Goal: Information Seeking & Learning: Check status

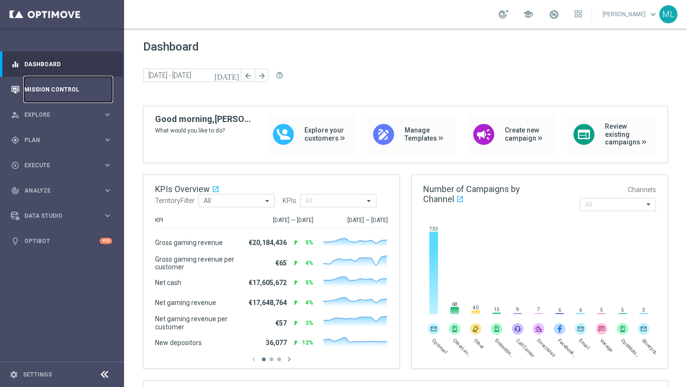
click at [48, 85] on link "Mission Control" at bounding box center [68, 89] width 88 height 25
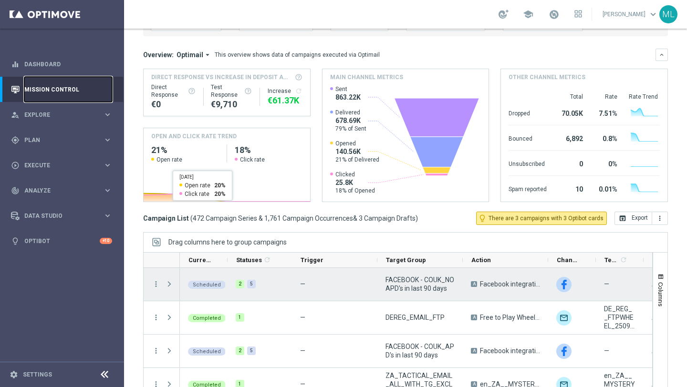
scroll to position [90, 0]
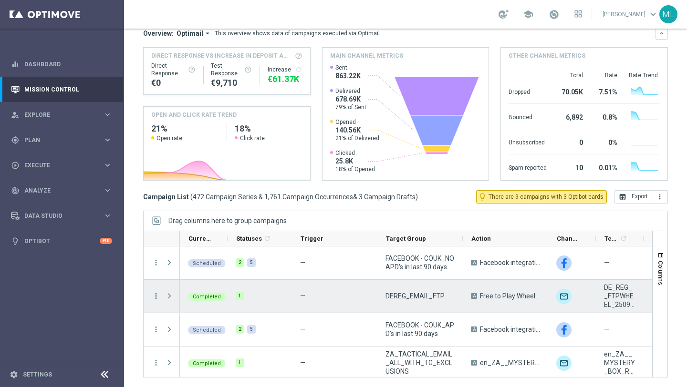
click at [155, 297] on icon "more_vert" at bounding box center [156, 296] width 9 height 9
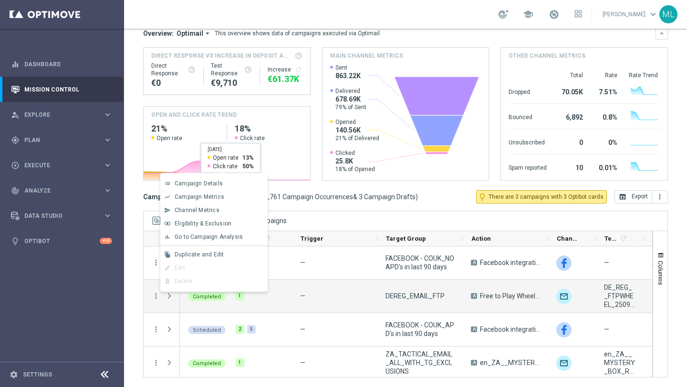
scroll to position [0, 0]
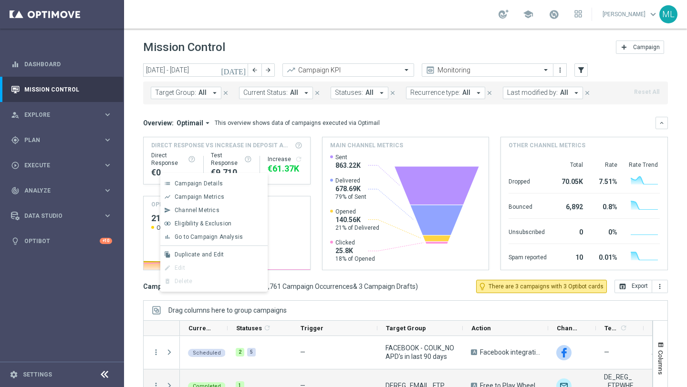
click at [242, 72] on icon "[DATE]" at bounding box center [234, 70] width 26 height 9
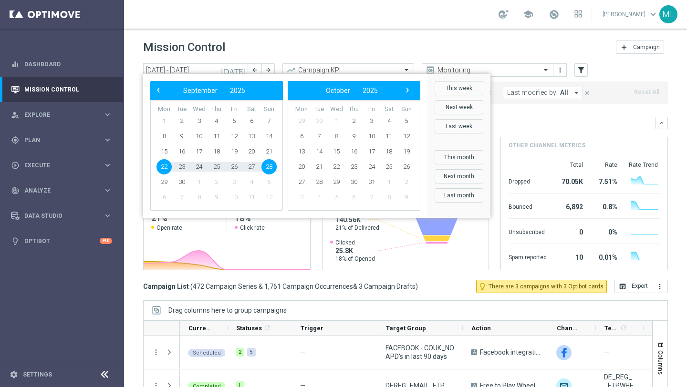
scroll to position [2, 0]
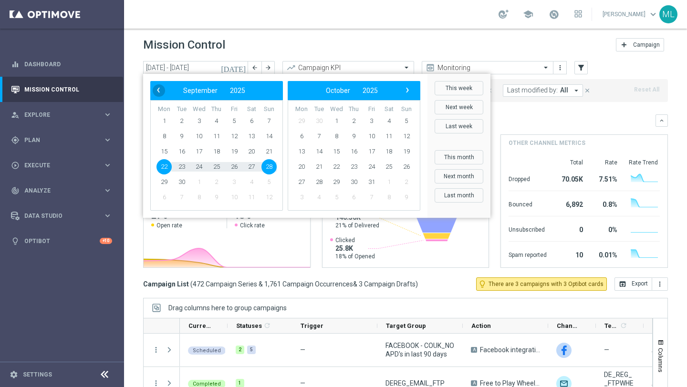
click at [155, 92] on span "‹" at bounding box center [158, 90] width 12 height 12
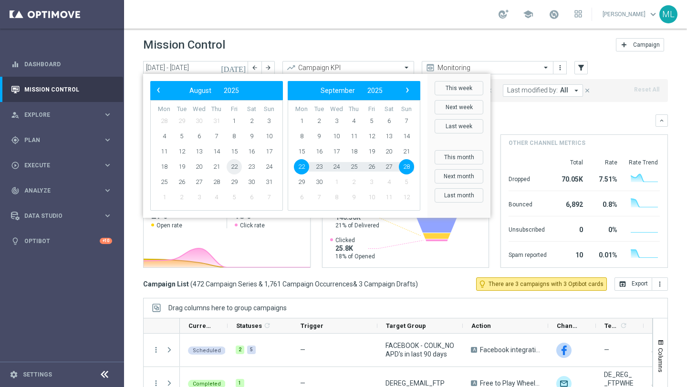
click at [231, 167] on span "22" at bounding box center [234, 166] width 15 height 15
type input "22 Aug 2025 - 22 Aug 2025"
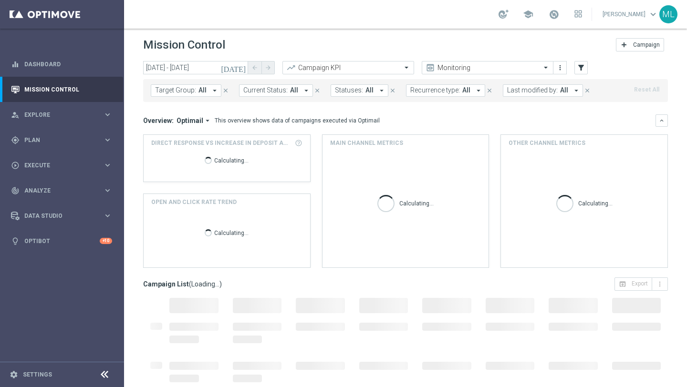
click at [198, 91] on span "All" at bounding box center [202, 90] width 8 height 8
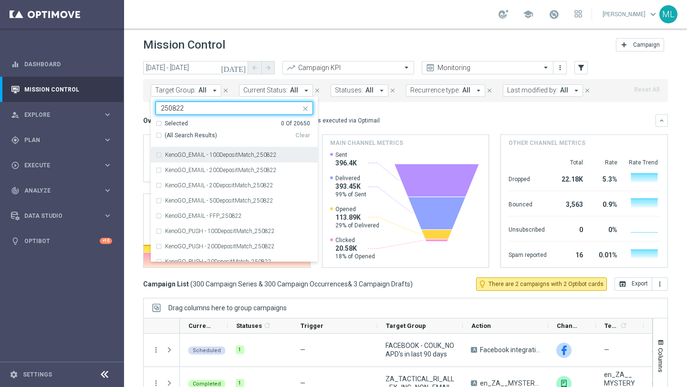
click at [157, 134] on div "(All Search Results)" at bounding box center [226, 136] width 140 height 8
type input "250822"
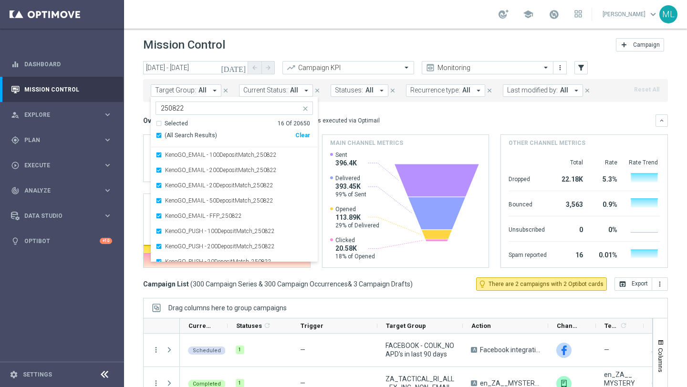
click at [139, 128] on div "today 22 Aug 2025 - 22 Aug 2025 arrow_back arrow_forward Campaign KPI trending_…" at bounding box center [405, 218] width 563 height 315
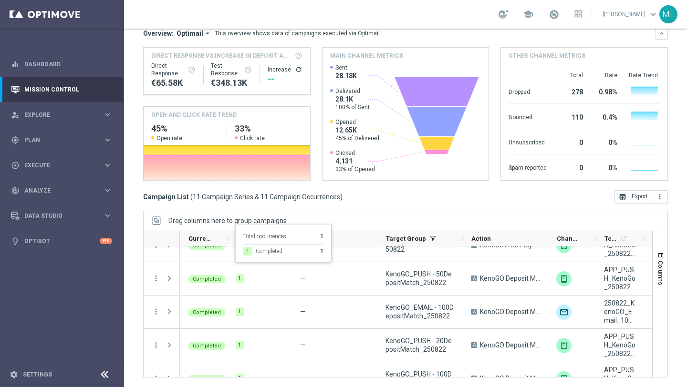
scroll to position [152, 0]
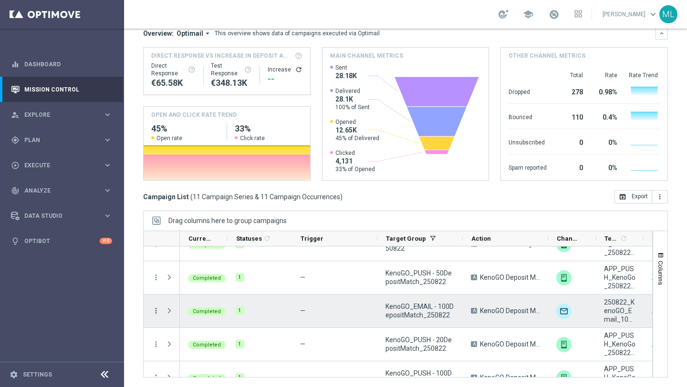
click at [155, 311] on icon "more_vert" at bounding box center [156, 311] width 9 height 9
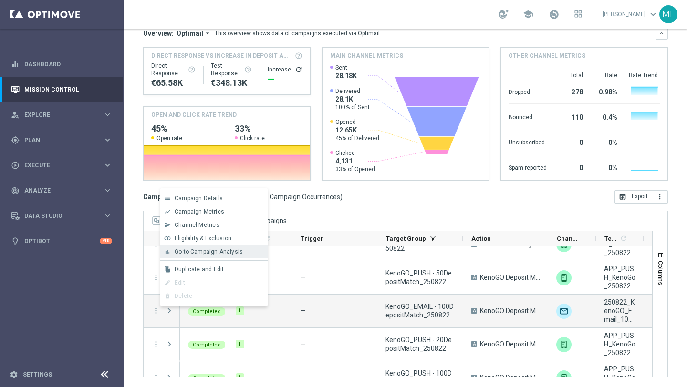
click at [187, 254] on span "Go to Campaign Analysis" at bounding box center [209, 252] width 68 height 7
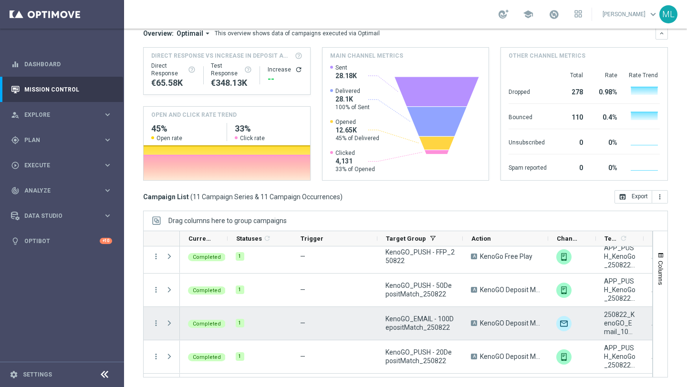
scroll to position [146, 0]
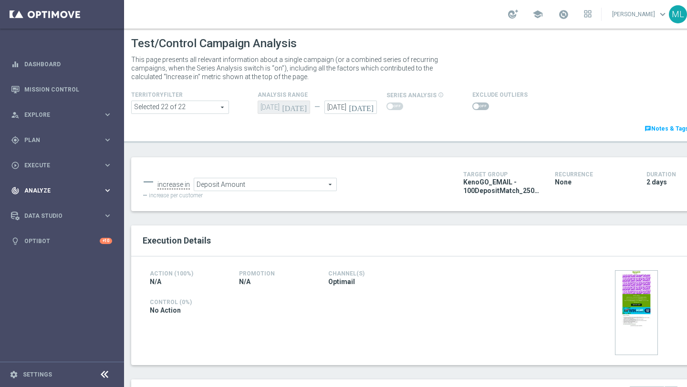
click at [100, 196] on div "track_changes Analyze keyboard_arrow_right" at bounding box center [61, 190] width 123 height 25
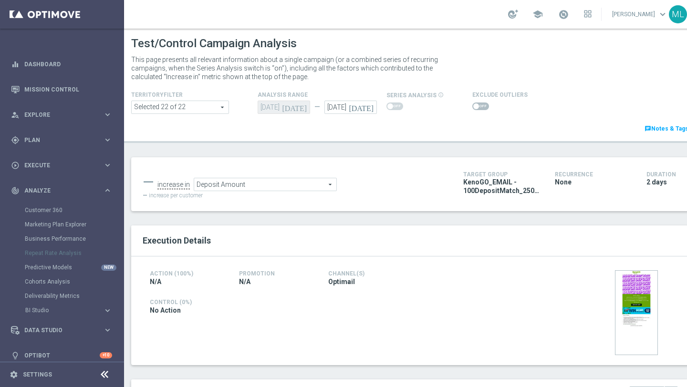
drag, startPoint x: 44, startPoint y: 209, endPoint x: 396, endPoint y: 0, distance: 409.8
click at [0, 0] on sidenavbar "equalizer Dashboard Mission Control" at bounding box center [62, 193] width 124 height 387
click at [257, 187] on span "Deposit Amount" at bounding box center [265, 184] width 142 height 12
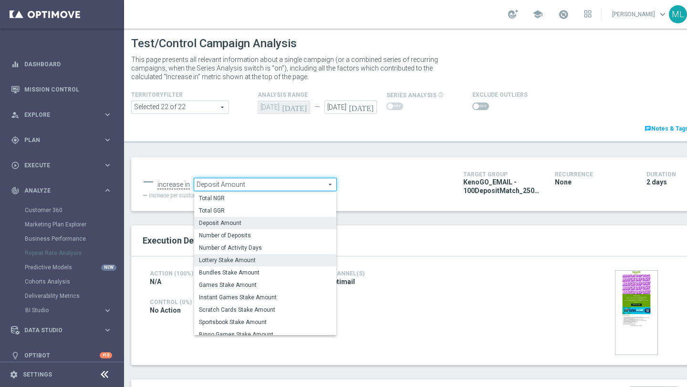
click at [256, 260] on span "Lottery Stake Amount" at bounding box center [265, 261] width 133 height 8
type input "Lottery Stake Amount"
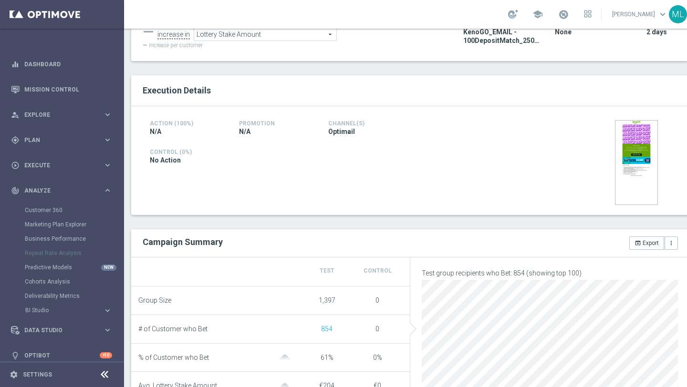
scroll to position [162, 0]
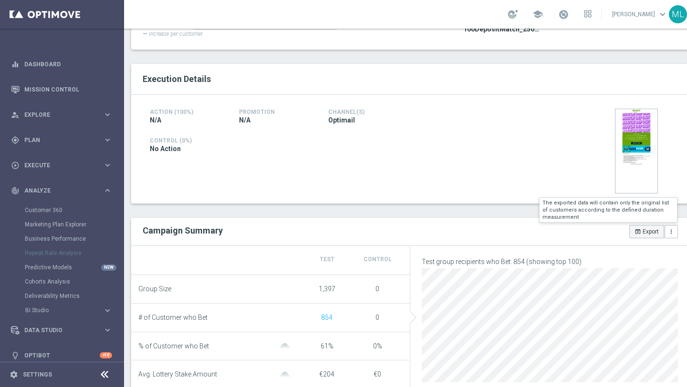
click at [649, 237] on button "open_in_browser Export" at bounding box center [646, 231] width 35 height 13
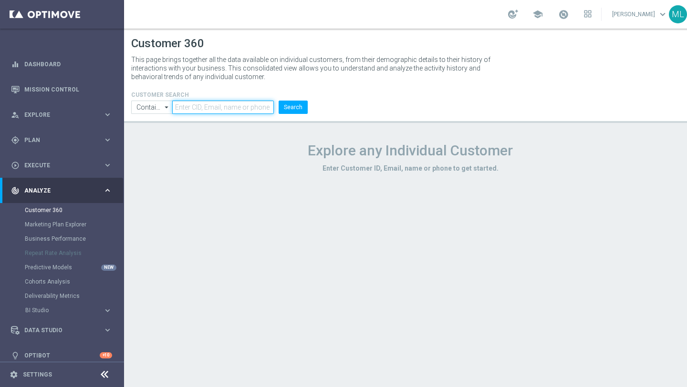
click at [242, 108] on input "text" at bounding box center [223, 107] width 102 height 13
click at [247, 110] on input "text" at bounding box center [223, 107] width 102 height 13
paste input "21191108"
type input "21191108"
click at [293, 115] on header "Customer 360 This page brings together all the data available on individual cus…" at bounding box center [410, 76] width 572 height 94
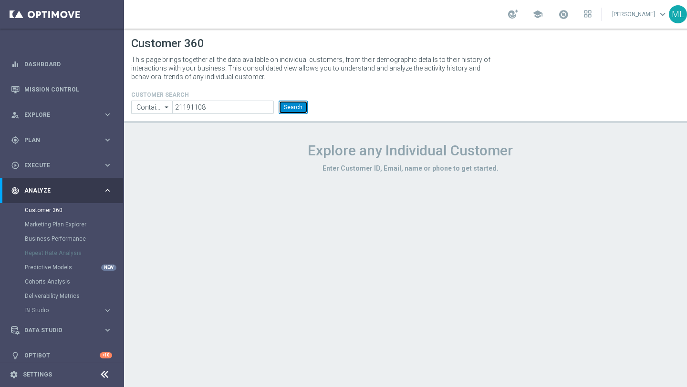
click at [292, 110] on button "Search" at bounding box center [293, 107] width 29 height 13
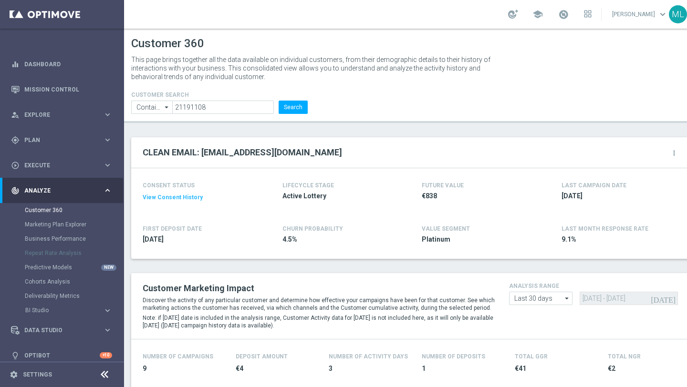
click at [566, 298] on icon "arrow_drop_down" at bounding box center [567, 298] width 10 height 12
click at [545, 336] on div "Last 90 days" at bounding box center [540, 340] width 63 height 13
type input "Last 90 days"
type input "[DATE] - [DATE]"
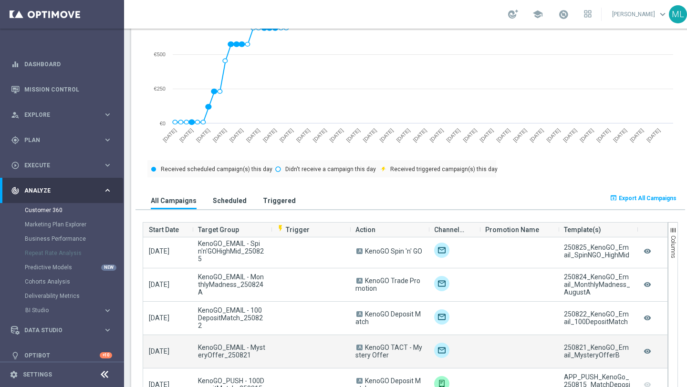
scroll to position [304, 0]
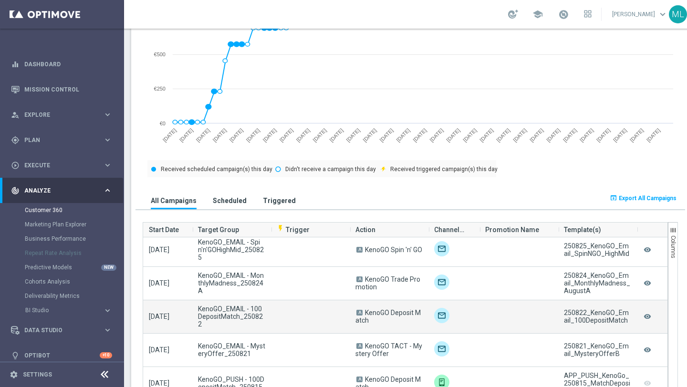
click at [265, 326] on div "KenoGO_EMAIL - 100DepositMatch_250822" at bounding box center [231, 317] width 79 height 33
